Goal: Task Accomplishment & Management: Use online tool/utility

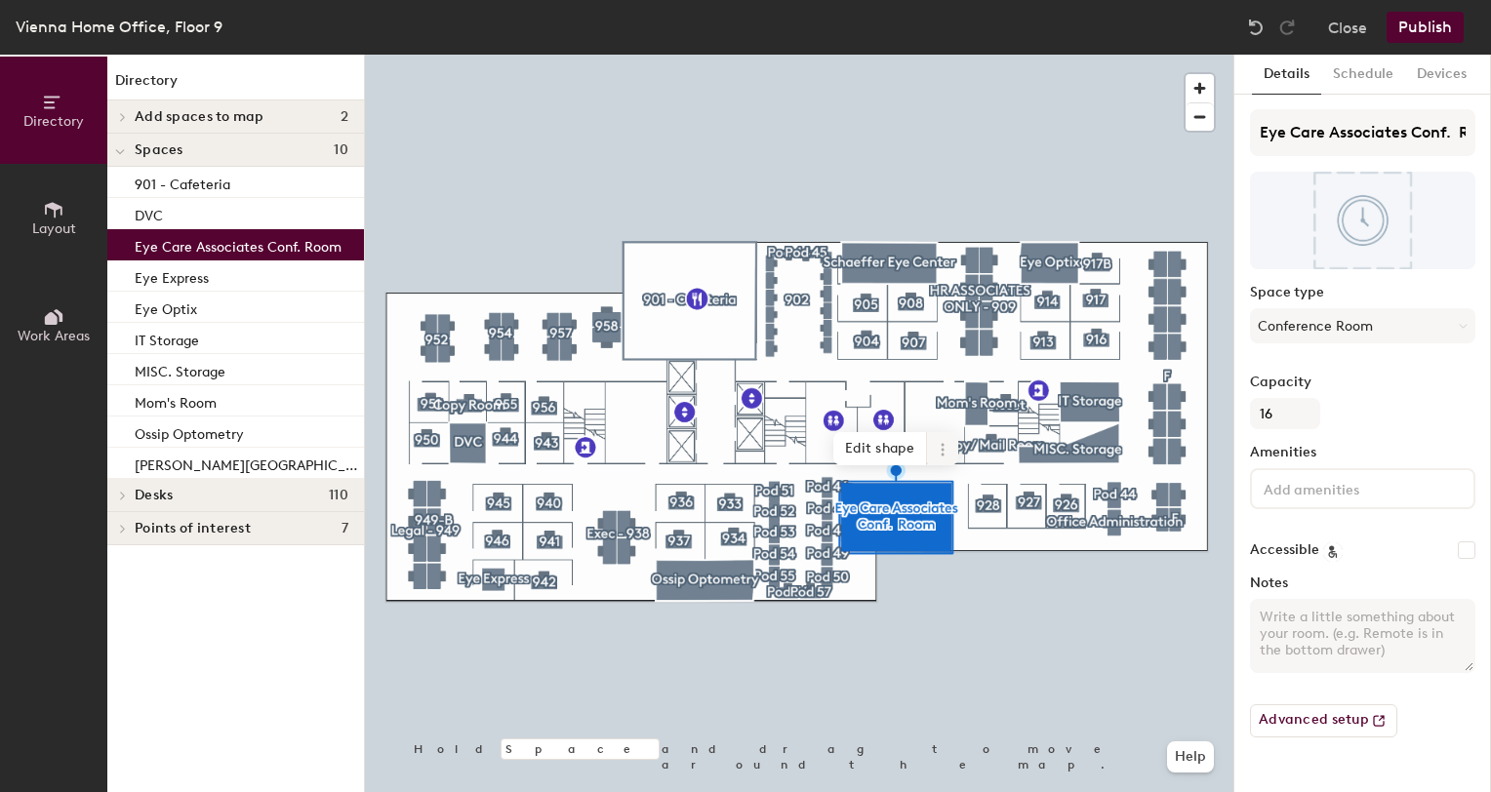
click at [940, 444] on icon at bounding box center [942, 450] width 16 height 16
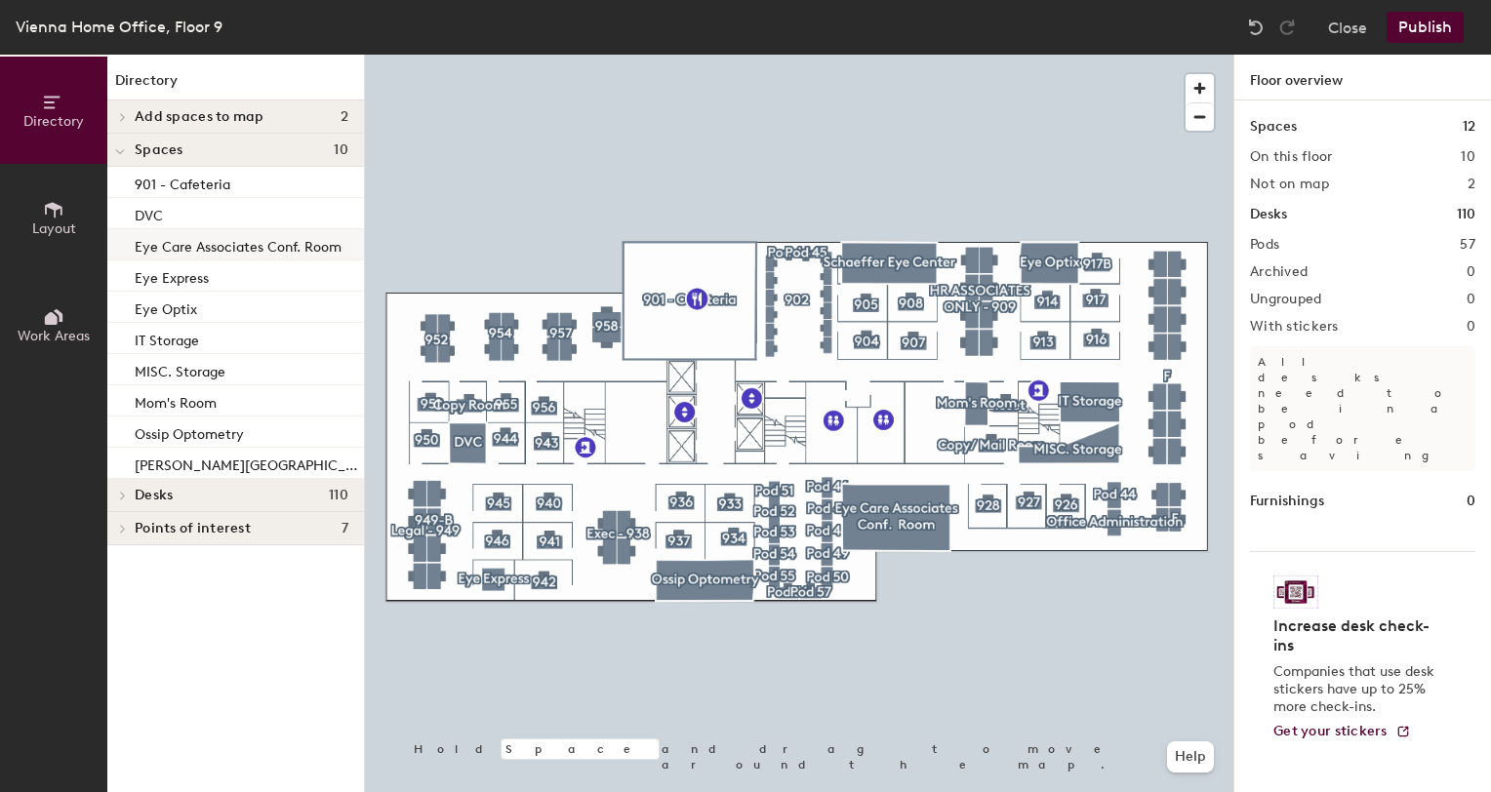
click at [163, 239] on p "Eye Care Associates Conf. Room" at bounding box center [238, 244] width 207 height 22
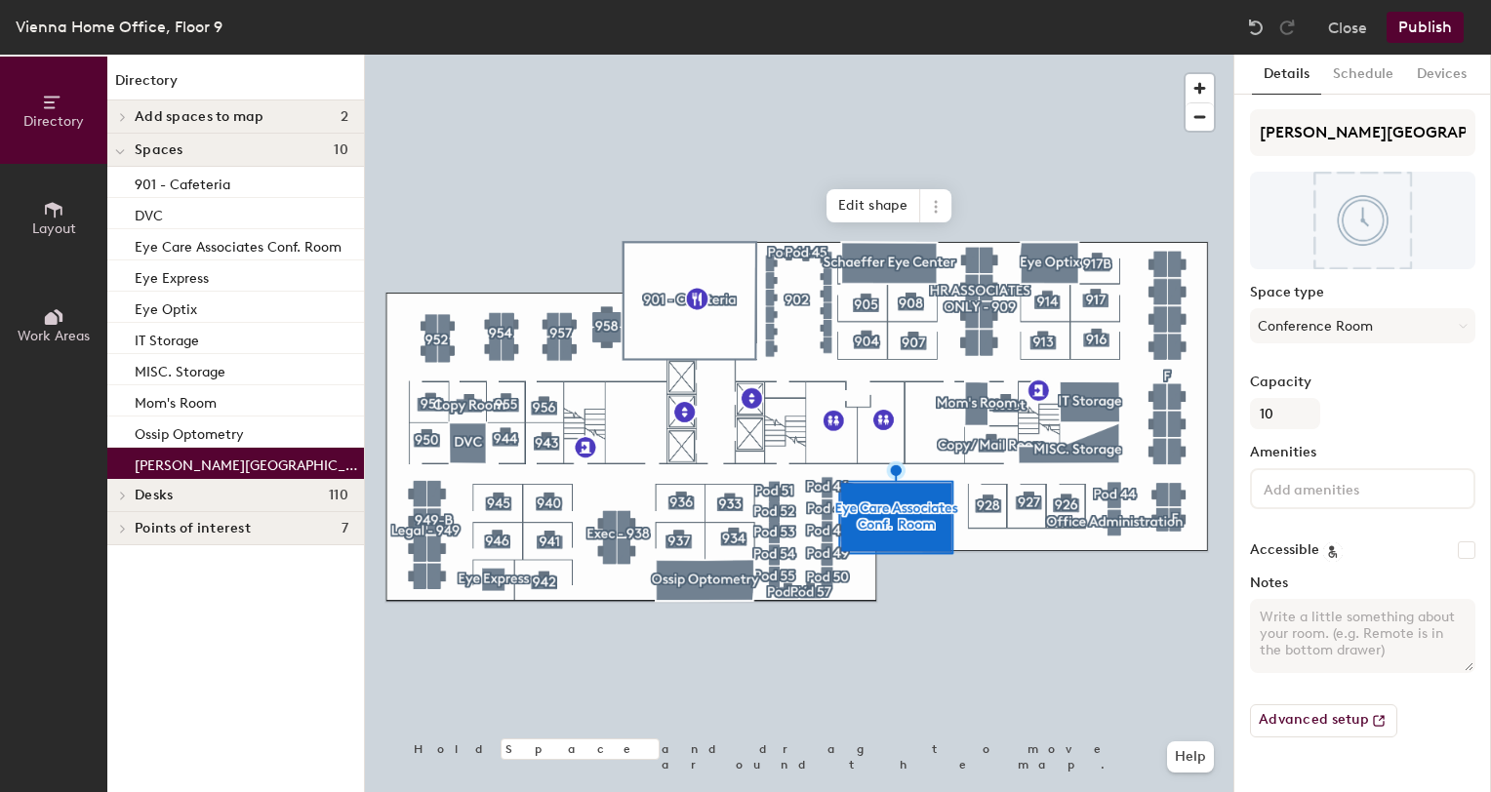
click at [191, 461] on p "[PERSON_NAME][GEOGRAPHIC_DATA]" at bounding box center [247, 463] width 225 height 22
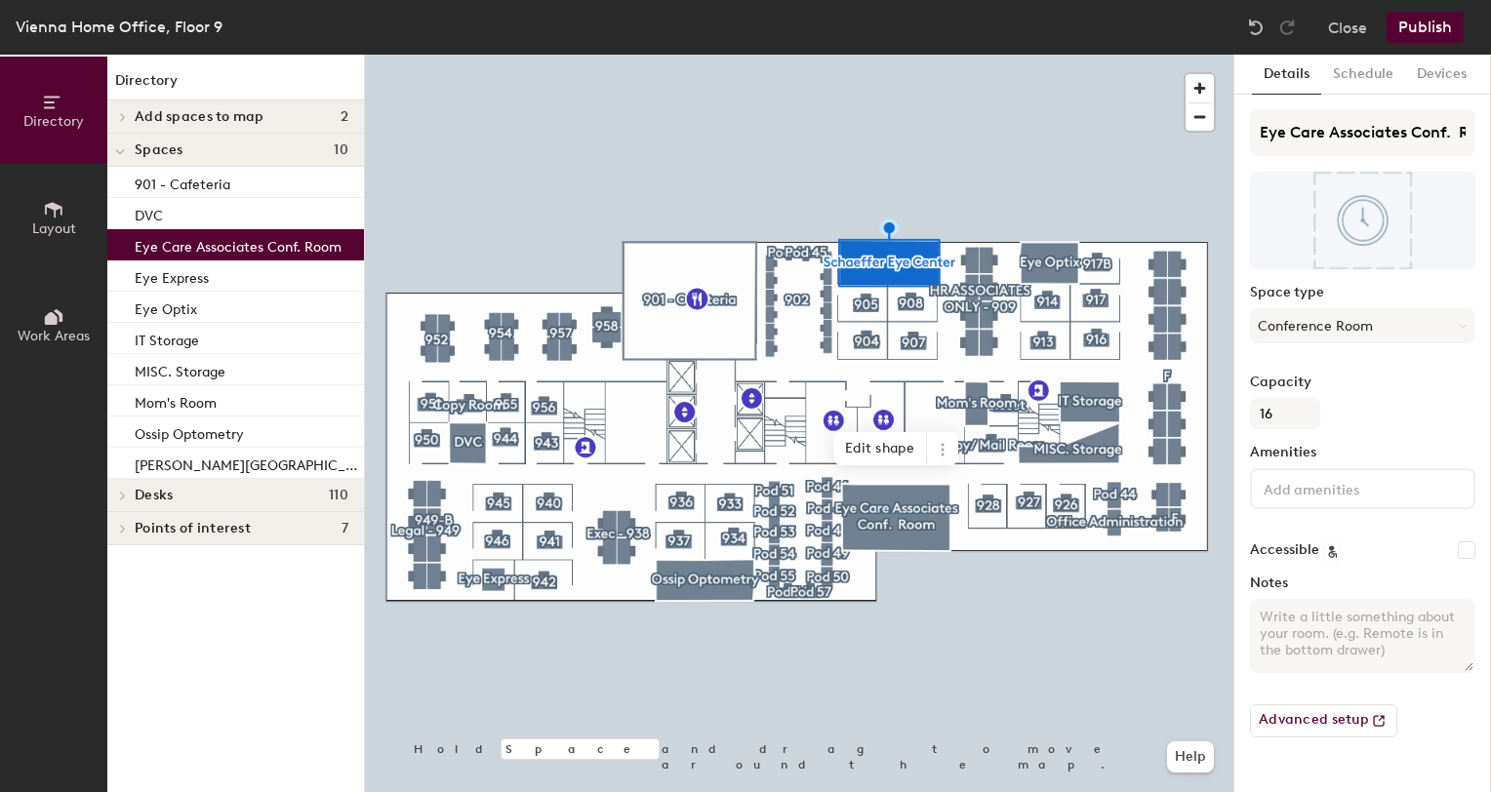
click at [199, 250] on p "Eye Care Associates Conf. Room" at bounding box center [238, 244] width 207 height 22
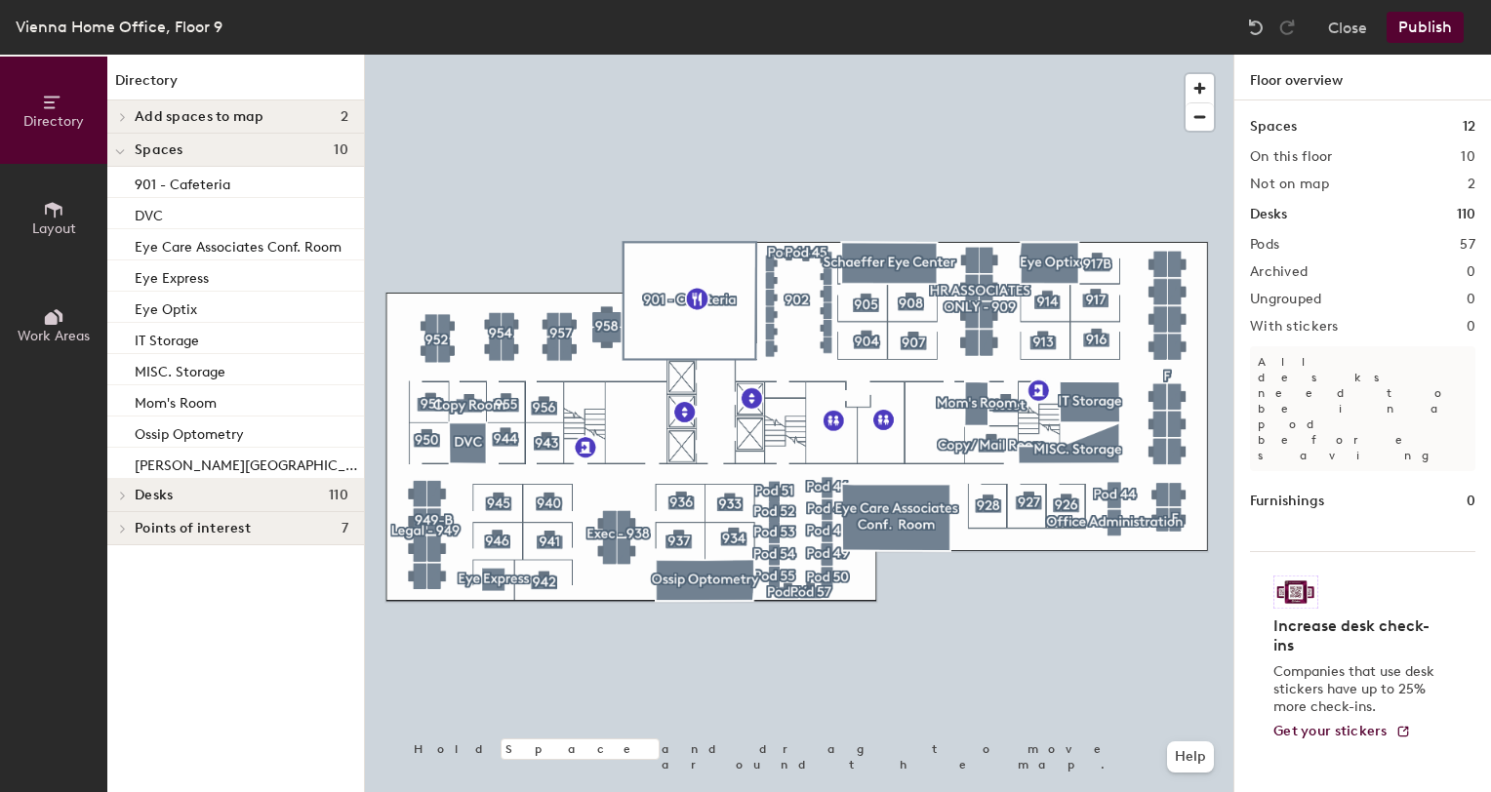
click at [1455, 24] on button "Publish" at bounding box center [1424, 27] width 77 height 31
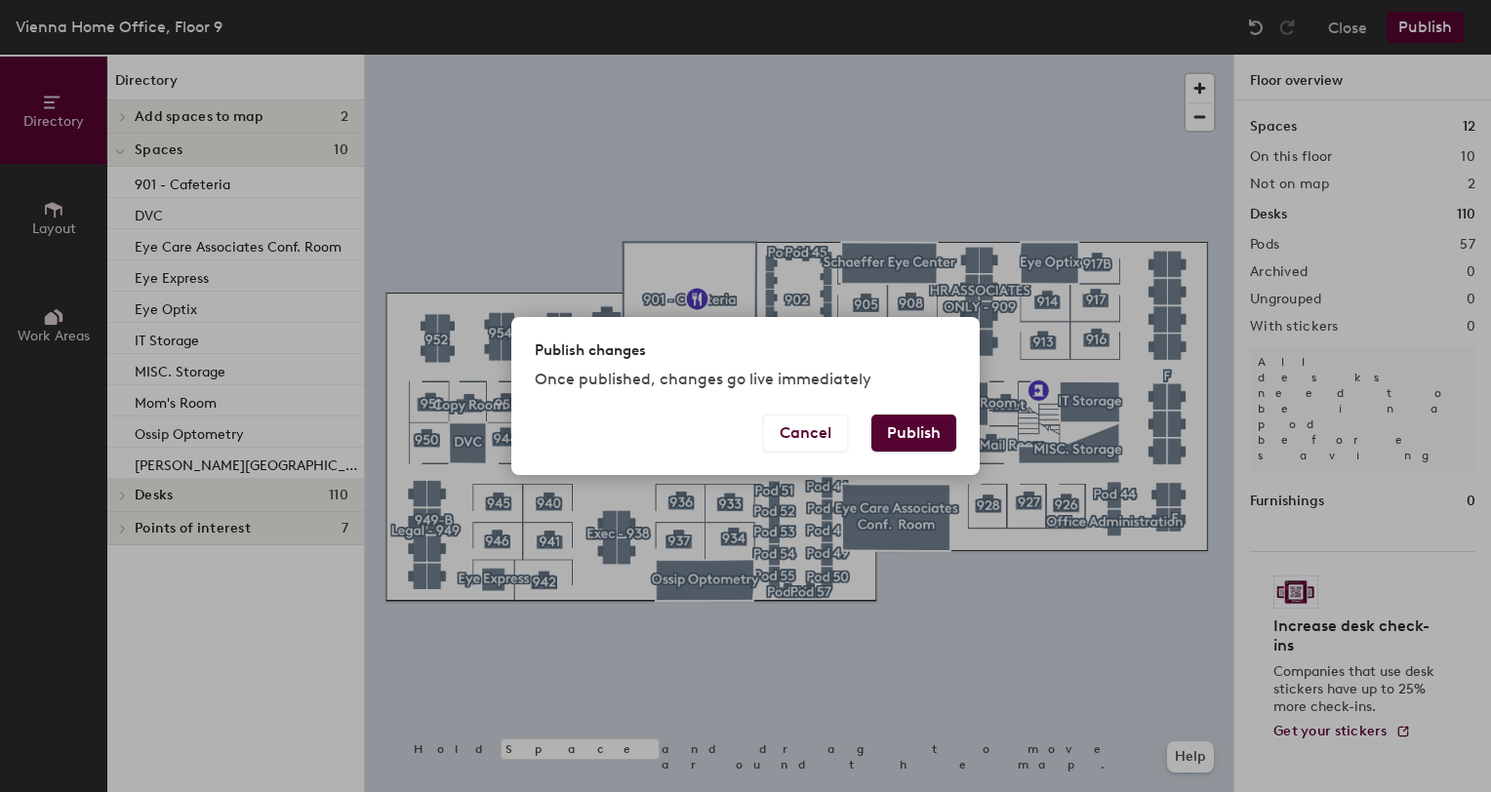
click at [911, 428] on button "Publish" at bounding box center [913, 433] width 85 height 37
